Goal: Obtain resource: Download file/media

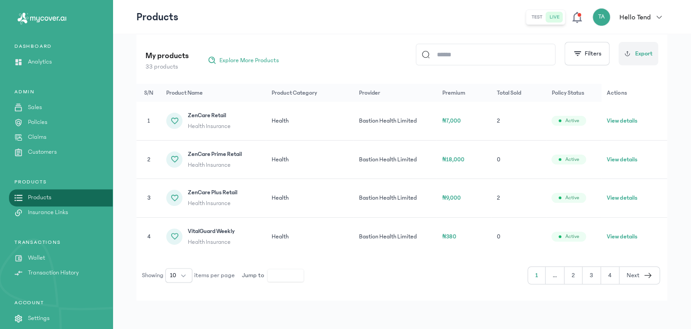
scroll to position [58, 0]
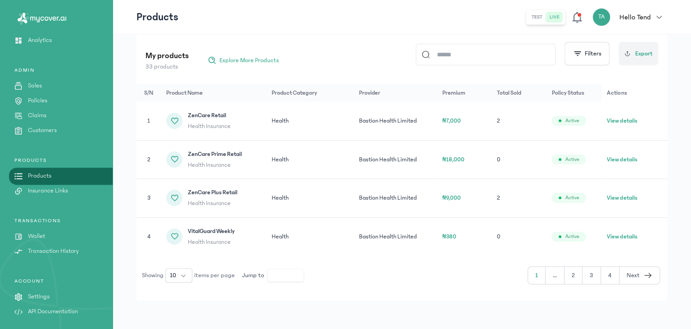
click at [46, 101] on p "Policies" at bounding box center [37, 100] width 19 height 9
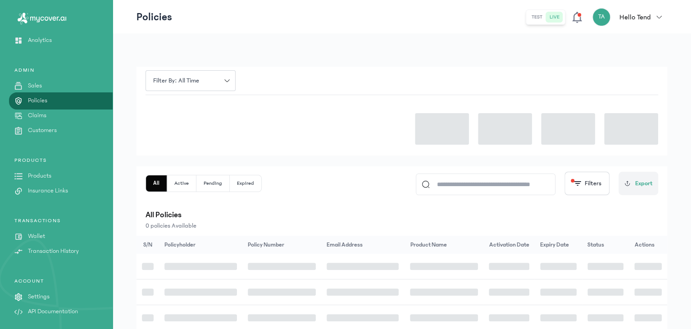
click at [46, 101] on p "Policies" at bounding box center [37, 100] width 19 height 9
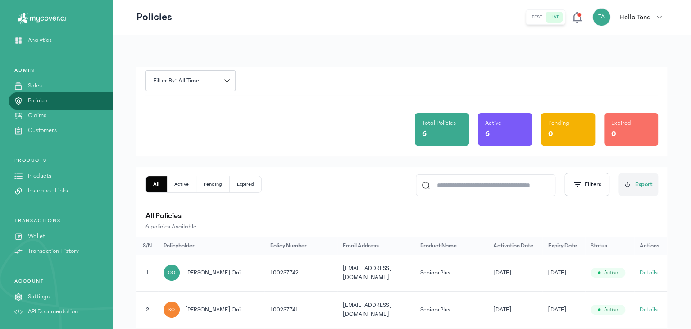
scroll to position [58, 0]
click at [638, 271] on td "Details" at bounding box center [650, 273] width 33 height 37
click at [649, 270] on button "Details" at bounding box center [649, 272] width 18 height 9
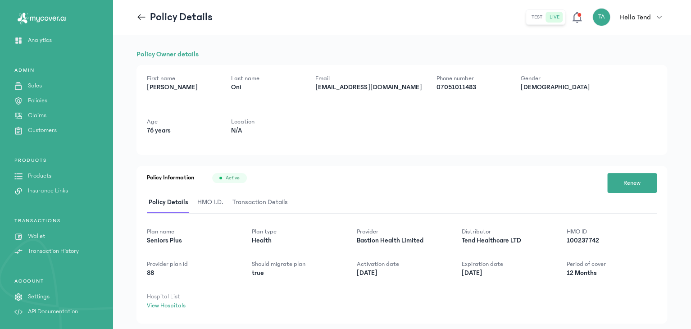
click at [207, 198] on span "HMO I.D." at bounding box center [211, 202] width 30 height 21
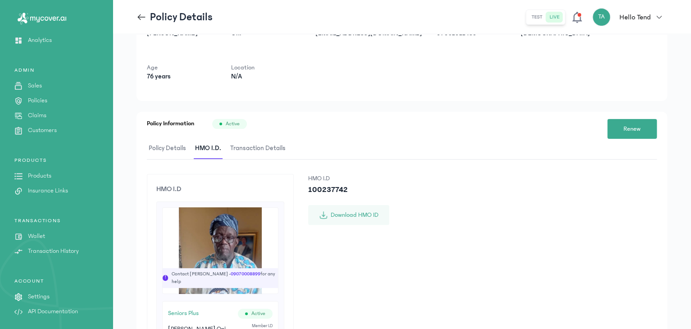
scroll to position [57, 0]
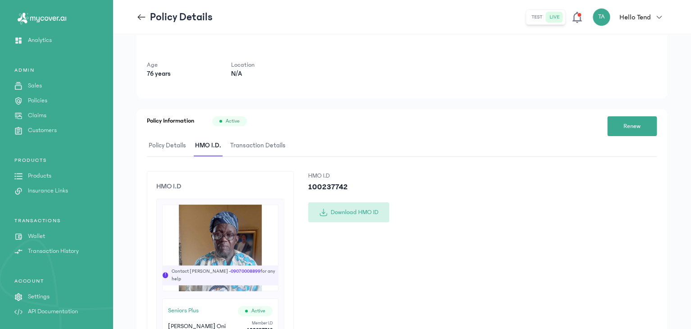
click at [351, 214] on button "Download HMO ID" at bounding box center [348, 212] width 81 height 20
click at [35, 97] on p "Policies" at bounding box center [37, 100] width 19 height 9
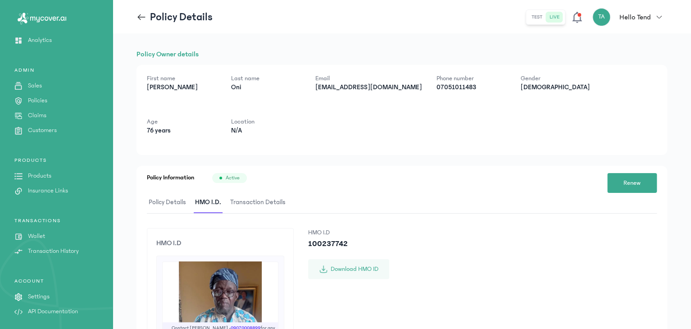
click at [35, 97] on p "Policies" at bounding box center [37, 100] width 19 height 9
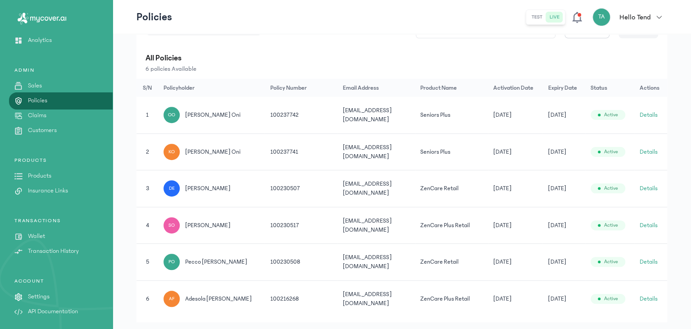
scroll to position [166, 0]
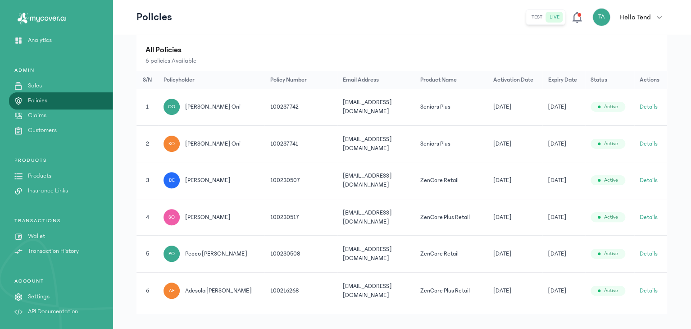
click at [650, 286] on button "Details" at bounding box center [649, 290] width 18 height 9
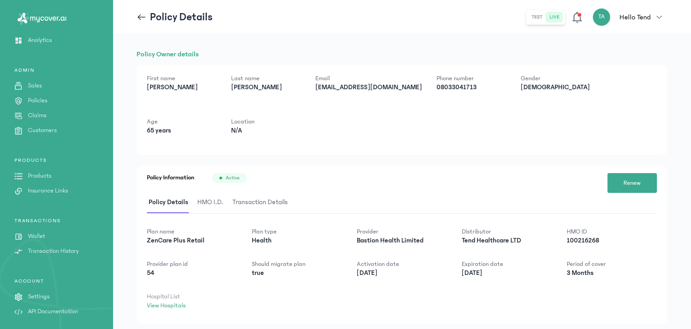
click at [253, 201] on span "Transaction Details" at bounding box center [260, 202] width 59 height 21
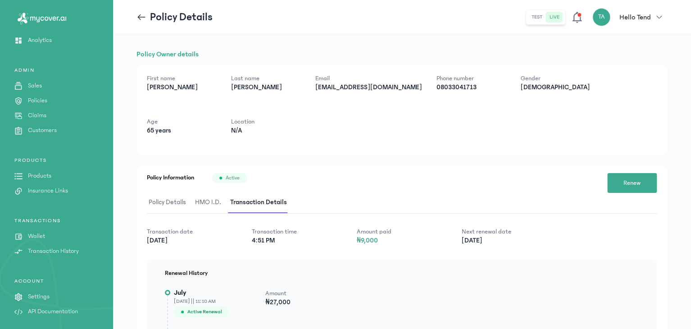
scroll to position [78, 0]
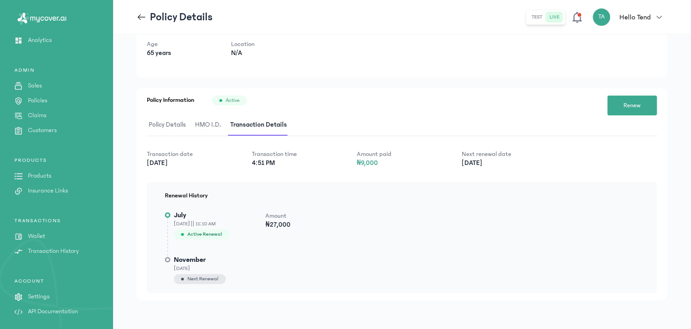
click at [178, 123] on span "Policy Details" at bounding box center [167, 124] width 41 height 21
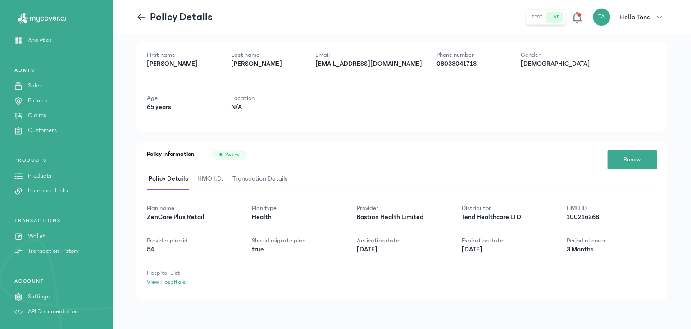
scroll to position [23, 0]
